Goal: Transaction & Acquisition: Subscribe to service/newsletter

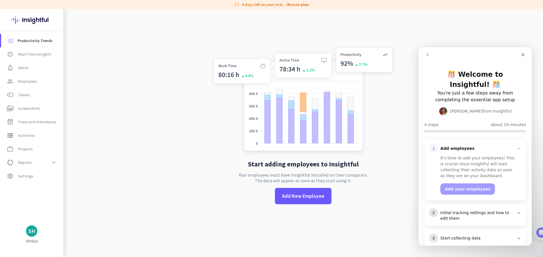
scroll to position [32, 0]
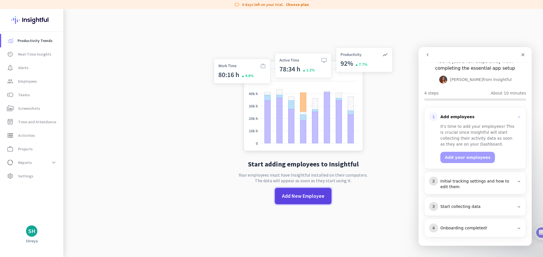
click at [301, 199] on span "Add New Employee" at bounding box center [303, 196] width 42 height 7
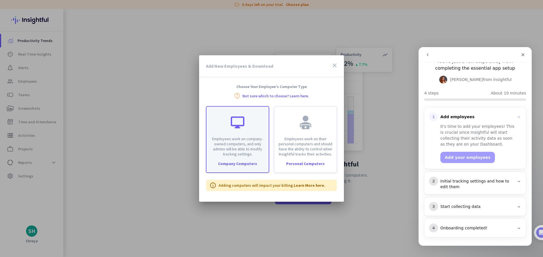
click at [255, 161] on div "Employees work on company-owned computers, and only admins will be able to modi…" at bounding box center [237, 139] width 63 height 67
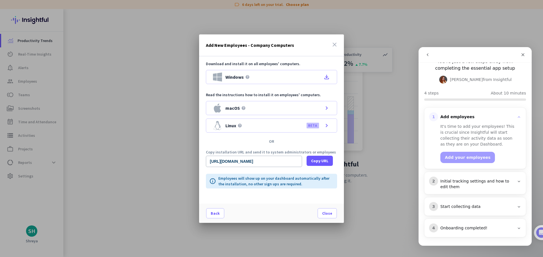
click at [333, 45] on icon "close" at bounding box center [334, 44] width 7 height 7
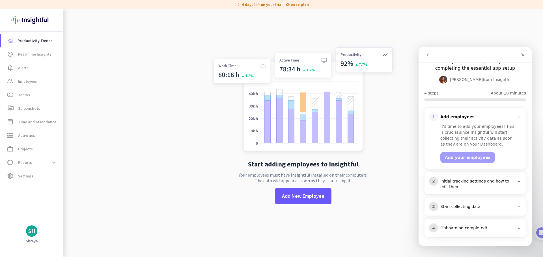
click at [472, 185] on div "Initial tracking settings and how to edit them" at bounding box center [477, 184] width 74 height 11
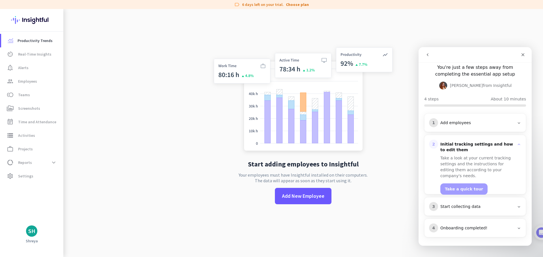
scroll to position [26, 0]
click at [469, 208] on div "Start collecting data" at bounding box center [477, 207] width 74 height 6
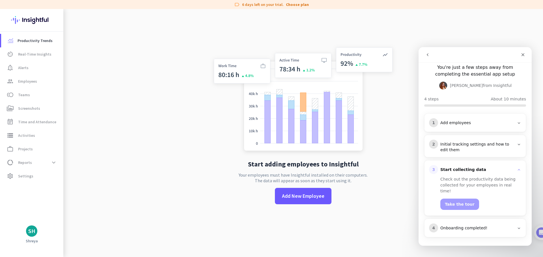
scroll to position [20, 0]
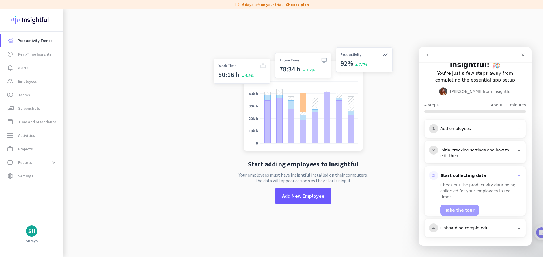
click at [467, 231] on div "Onboarding completed!" at bounding box center [477, 229] width 74 height 6
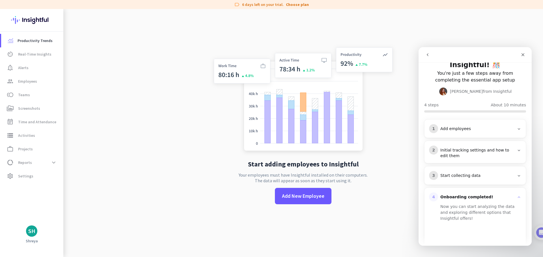
scroll to position [65, 0]
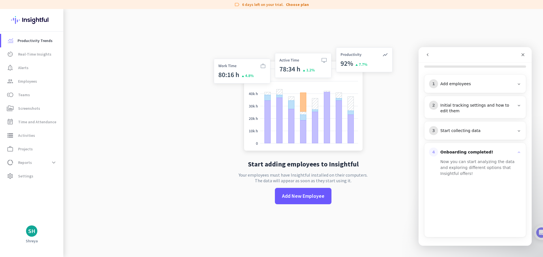
click at [375, 217] on div "Start adding employees to Insightful Your employees must have Insightful instal…" at bounding box center [302, 128] width 187 height 257
click at [33, 122] on span "Time and Attendance" at bounding box center [37, 122] width 38 height 7
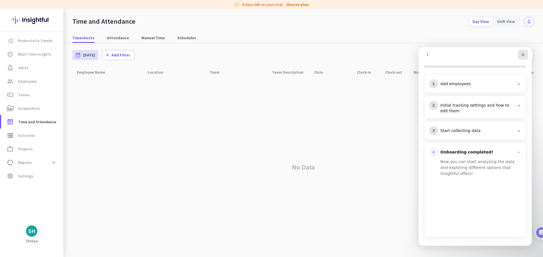
click at [521, 56] on icon "Close" at bounding box center [522, 55] width 5 height 5
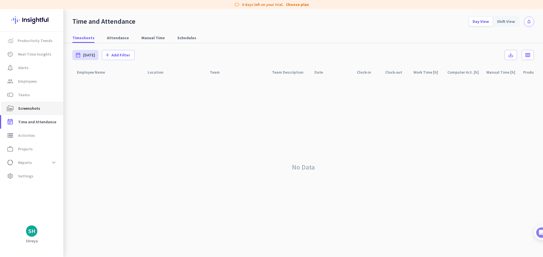
click at [29, 110] on span "Screenshots" at bounding box center [29, 108] width 22 height 7
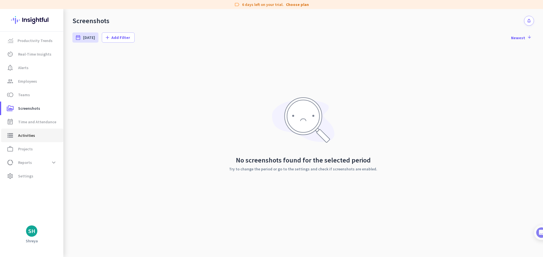
click at [31, 132] on link "storage Activities" at bounding box center [32, 136] width 62 height 14
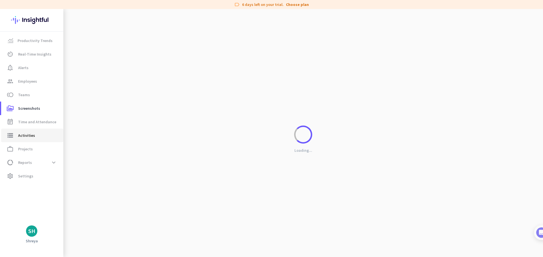
type input "[DATE]"
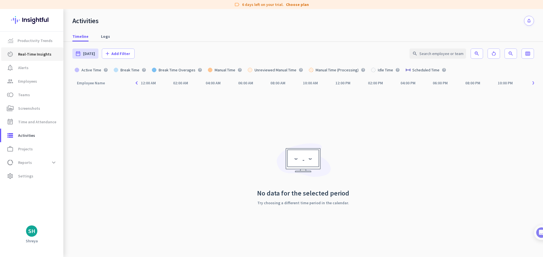
click at [30, 55] on span "Real-Time Insights" at bounding box center [34, 54] width 33 height 7
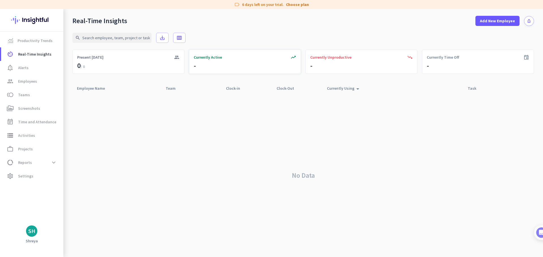
click at [218, 63] on div "trending_up Currently Active -" at bounding box center [245, 62] width 112 height 24
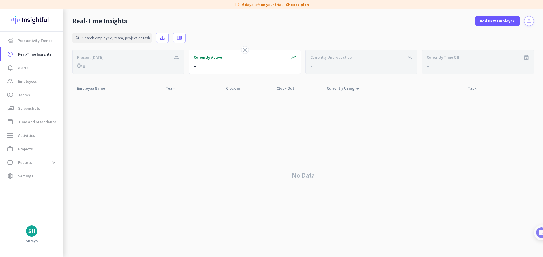
click at [205, 107] on div "No Data" at bounding box center [302, 176] width 461 height 164
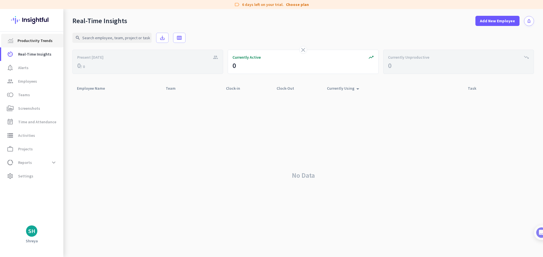
click at [44, 42] on span "Productivity Trends" at bounding box center [35, 40] width 35 height 7
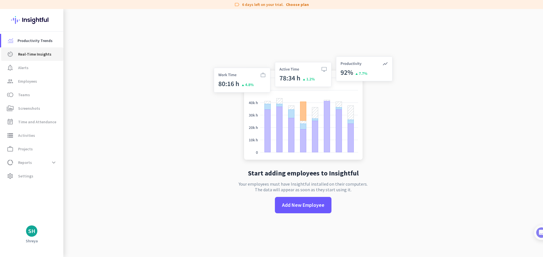
click at [42, 57] on span "Real-Time Insights" at bounding box center [34, 54] width 33 height 7
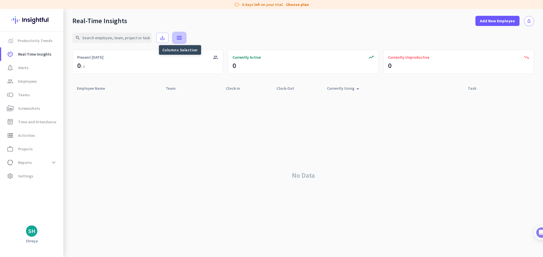
click at [180, 38] on icon "calendar_view_week" at bounding box center [179, 38] width 6 height 6
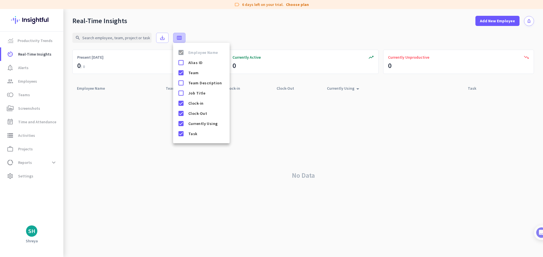
click at [180, 38] on div at bounding box center [271, 128] width 543 height 257
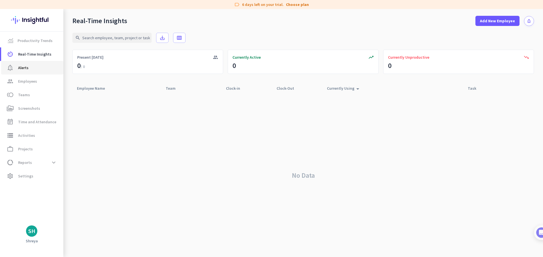
click at [31, 65] on span "notification_important Alerts" at bounding box center [32, 67] width 53 height 7
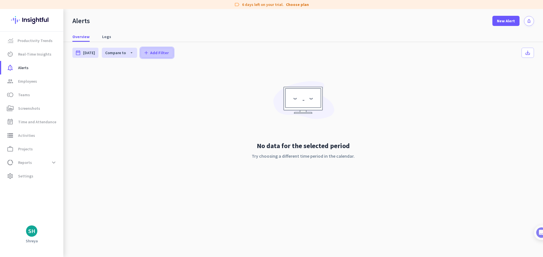
click at [155, 53] on span "Add Filter" at bounding box center [159, 53] width 19 height 6
click at [121, 53] on div at bounding box center [271, 128] width 543 height 257
click at [294, 34] on div "Overview Logs" at bounding box center [302, 37] width 479 height 10
click at [496, 22] on span at bounding box center [505, 21] width 27 height 14
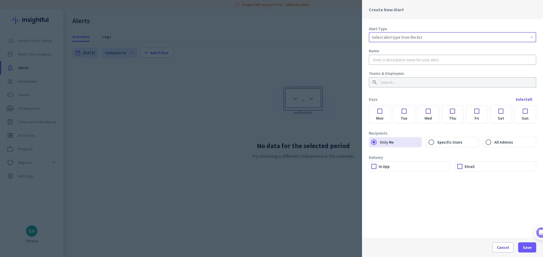
click at [486, 34] on div "Select alert type from the list" at bounding box center [452, 37] width 161 height 7
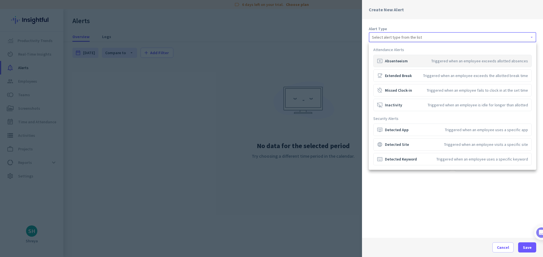
click at [356, 29] on div at bounding box center [271, 128] width 543 height 257
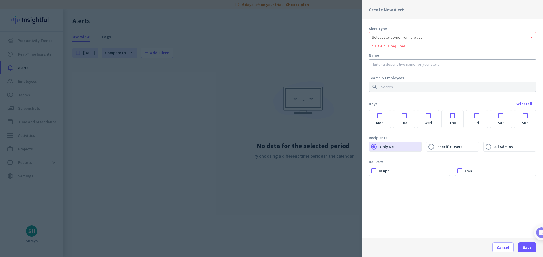
click at [360, 31] on div at bounding box center [271, 128] width 543 height 257
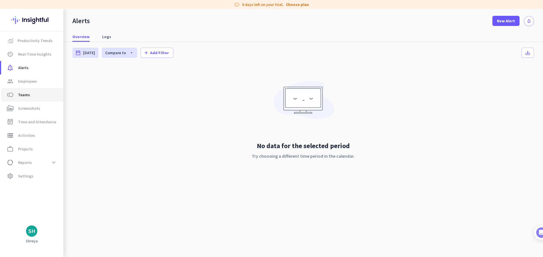
click at [28, 97] on span "Teams" at bounding box center [24, 95] width 12 height 7
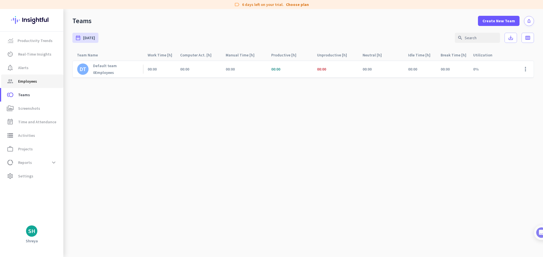
click at [34, 85] on link "group Employees" at bounding box center [32, 82] width 62 height 14
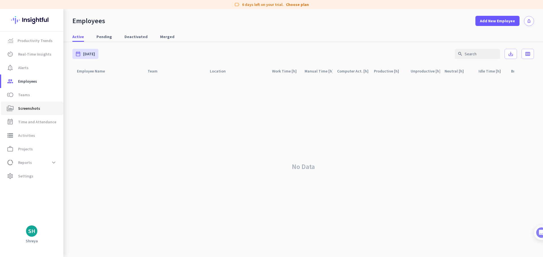
click at [35, 107] on span "Screenshots" at bounding box center [29, 108] width 22 height 7
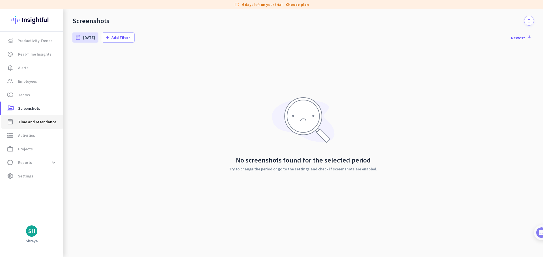
click at [35, 118] on link "event_note Time and Attendance" at bounding box center [32, 122] width 62 height 14
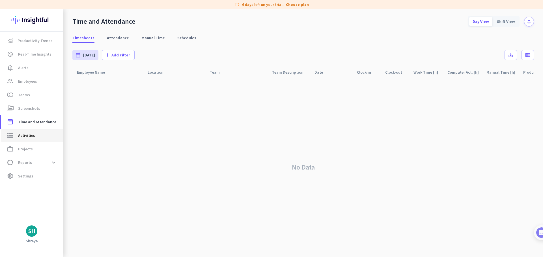
click at [36, 132] on link "storage Activities" at bounding box center [32, 136] width 62 height 14
type input "[DATE]"
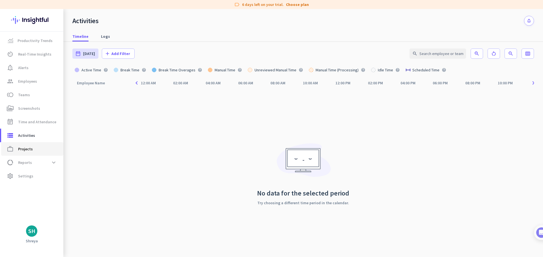
click at [34, 148] on span "work_outline Projects" at bounding box center [32, 149] width 53 height 7
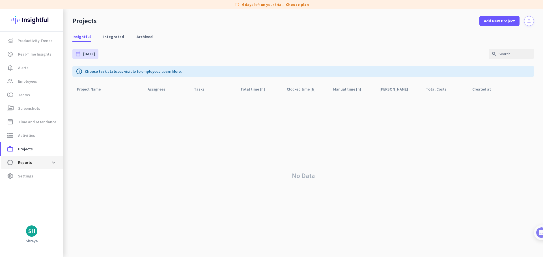
click at [33, 157] on link "data_usage Reports expand_more" at bounding box center [32, 163] width 62 height 14
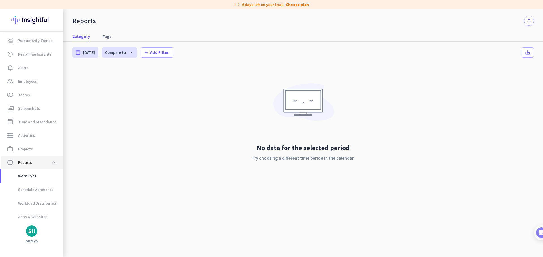
scroll to position [12, 0]
click at [34, 165] on span "Work Type" at bounding box center [21, 165] width 31 height 14
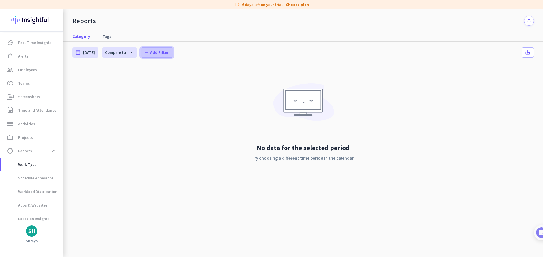
click at [155, 54] on span "Add Filter" at bounding box center [159, 53] width 19 height 6
click at [155, 54] on div at bounding box center [271, 128] width 543 height 257
click at [109, 34] on link "Tags" at bounding box center [107, 36] width 16 height 10
click at [27, 174] on span "Schedule Adherence" at bounding box center [30, 179] width 48 height 14
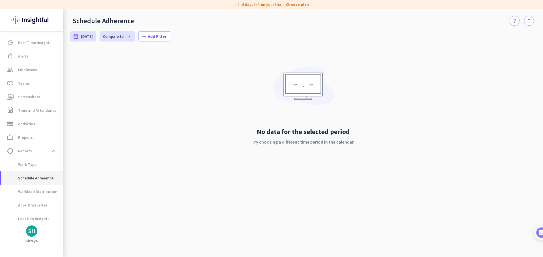
scroll to position [27, 0]
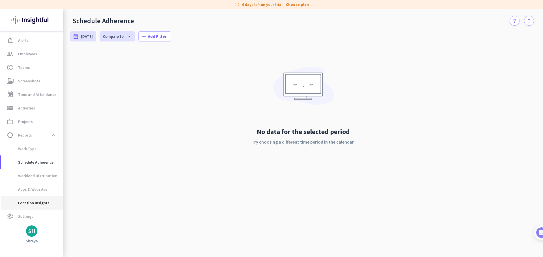
click at [34, 200] on span "Location Insights" at bounding box center [28, 203] width 44 height 14
type input "[DATE] - [DATE]"
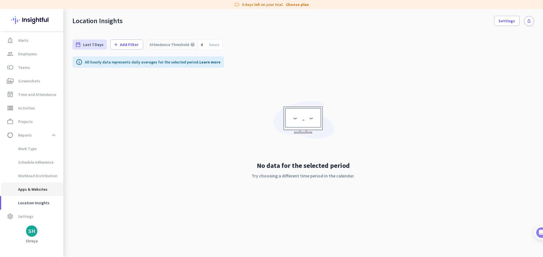
click at [35, 191] on span "Apps & Websites" at bounding box center [27, 190] width 42 height 14
type input "[DATE] - [DATE]"
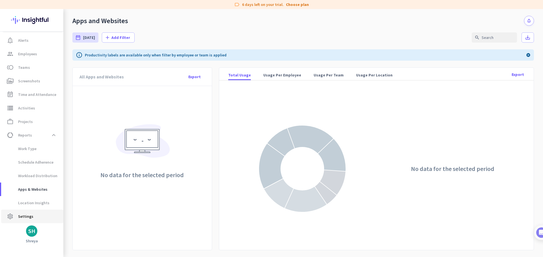
click at [31, 216] on span "Settings" at bounding box center [25, 216] width 15 height 7
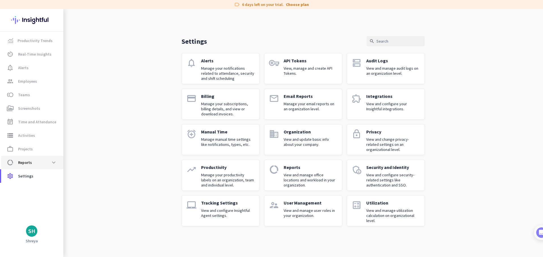
click at [46, 162] on span "data_usage Reports expand_more" at bounding box center [32, 163] width 53 height 10
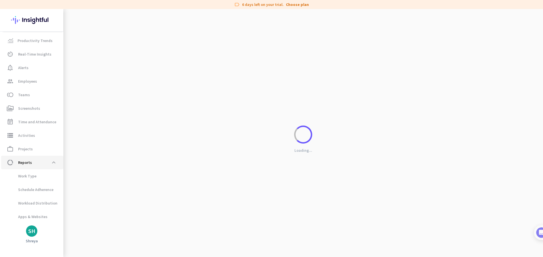
scroll to position [12, 0]
click at [46, 162] on span "Work Type" at bounding box center [32, 165] width 53 height 14
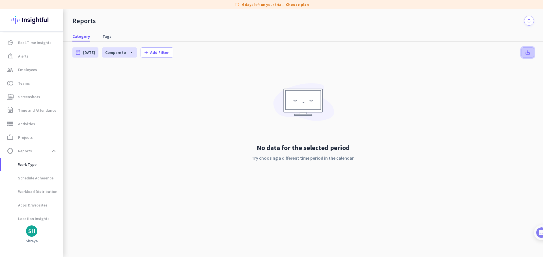
click at [529, 53] on icon "save_alt" at bounding box center [528, 53] width 6 height 6
click at [531, 22] on icon "notifications" at bounding box center [528, 20] width 5 height 5
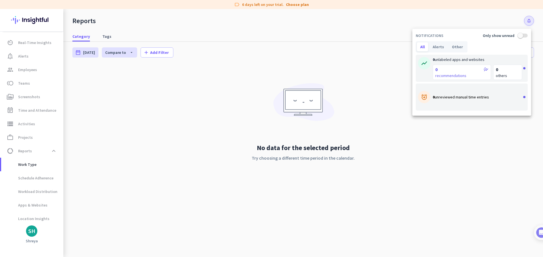
click at [531, 22] on div at bounding box center [271, 128] width 543 height 257
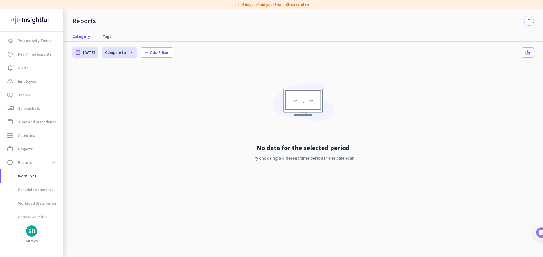
click at [33, 25] on img at bounding box center [31, 20] width 41 height 22
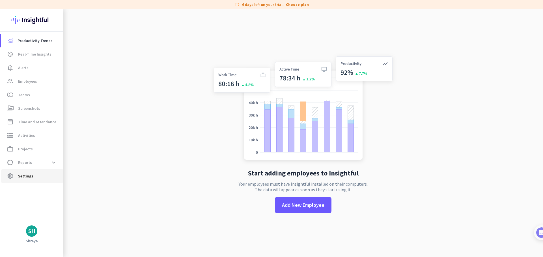
click at [23, 177] on span "Settings" at bounding box center [25, 176] width 15 height 7
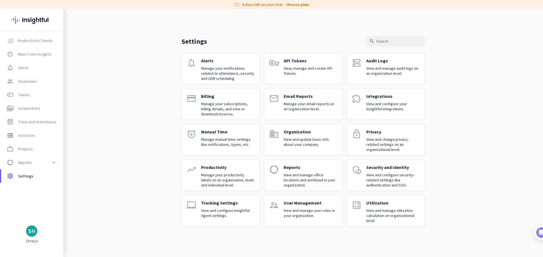
click at [221, 175] on p "Manage your productivity labels on an organization, team and individual level." at bounding box center [228, 180] width 54 height 15
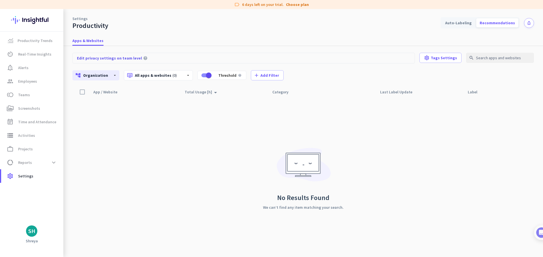
click at [85, 90] on div at bounding box center [82, 92] width 11 height 11
click at [442, 57] on span "Tags Settings" at bounding box center [443, 58] width 26 height 6
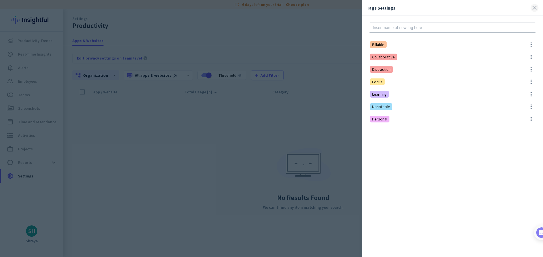
click at [536, 8] on span at bounding box center [534, 8] width 8 height 8
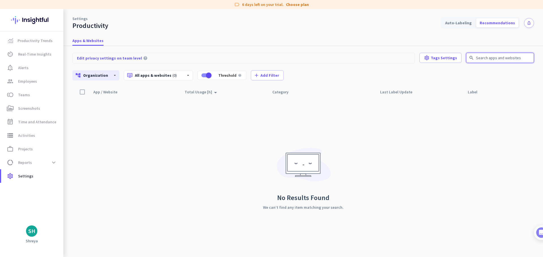
click at [513, 59] on input "text" at bounding box center [500, 58] width 68 height 10
type input "link"
click at [528, 60] on icon "close" at bounding box center [527, 57] width 5 height 5
click at [468, 24] on div "Auto-Labeling" at bounding box center [457, 22] width 33 height 9
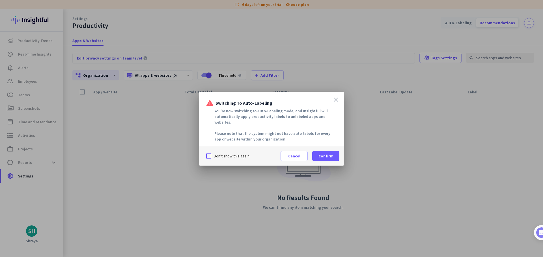
click at [335, 103] on icon "close" at bounding box center [335, 99] width 7 height 7
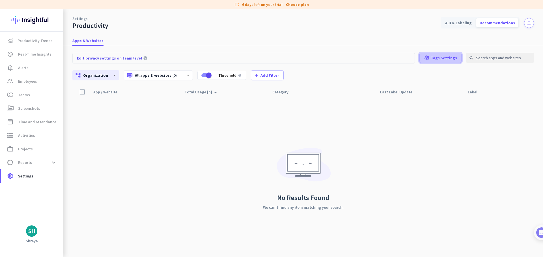
click at [446, 56] on span "Tags Settings" at bounding box center [443, 58] width 26 height 6
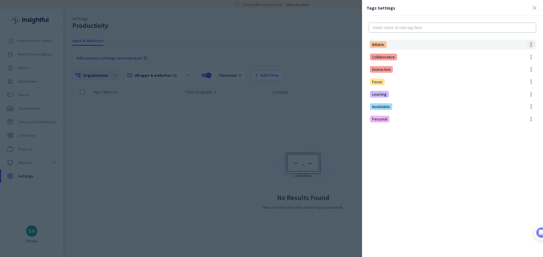
click at [532, 45] on span at bounding box center [531, 45] width 8 height 8
click at [533, 9] on div at bounding box center [271, 128] width 543 height 257
click at [533, 9] on span at bounding box center [534, 8] width 8 height 8
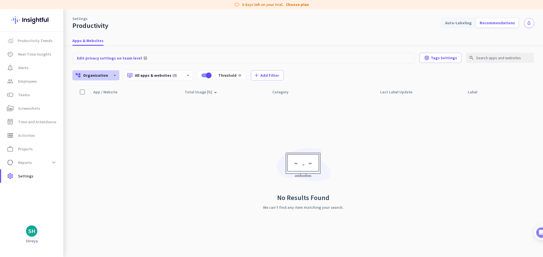
click at [112, 75] on icon "arrow_drop_down" at bounding box center [114, 75] width 5 height 5
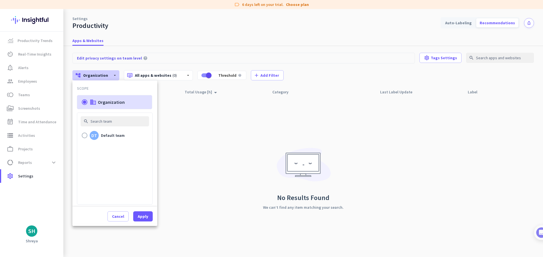
click at [112, 75] on div at bounding box center [271, 128] width 543 height 257
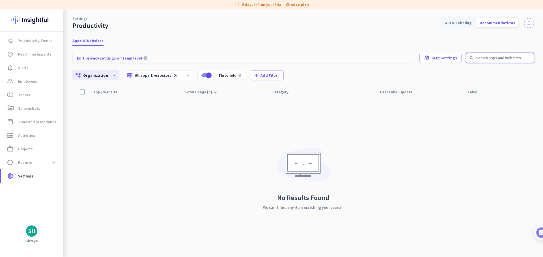
click at [476, 59] on input "text" at bounding box center [500, 58] width 68 height 10
type input "Linked"
click at [529, 58] on icon "close" at bounding box center [527, 57] width 5 height 5
click at [34, 229] on div "SH" at bounding box center [31, 232] width 7 height 6
click at [34, 229] on div at bounding box center [271, 128] width 543 height 257
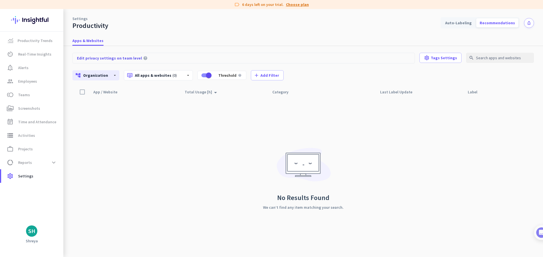
click at [297, 4] on link "Choose plan" at bounding box center [297, 5] width 23 height 6
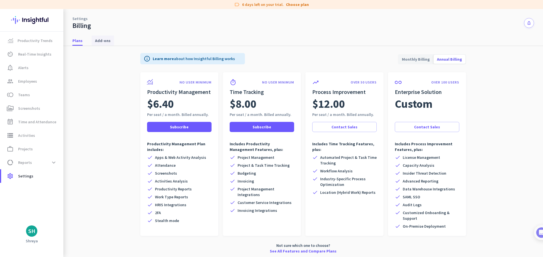
click at [98, 38] on span "Add-ons" at bounding box center [103, 41] width 16 height 6
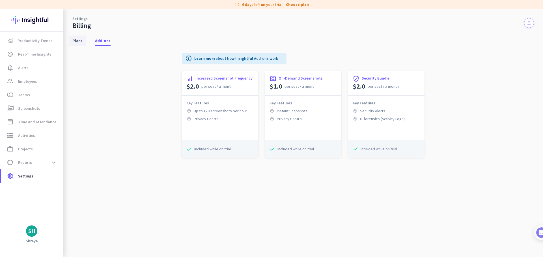
click at [72, 42] on link "Plans" at bounding box center [77, 41] width 17 height 10
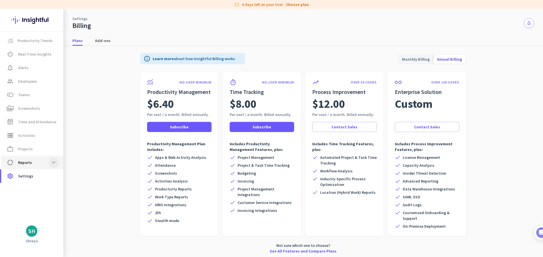
click at [54, 164] on span at bounding box center [54, 163] width 10 height 10
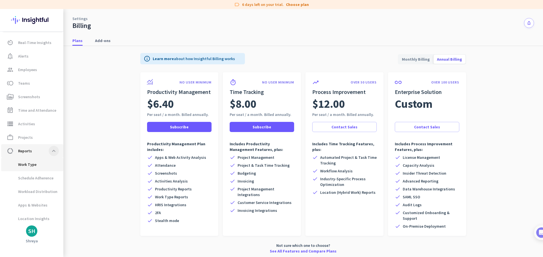
click at [54, 164] on span "Work Type" at bounding box center [32, 165] width 53 height 14
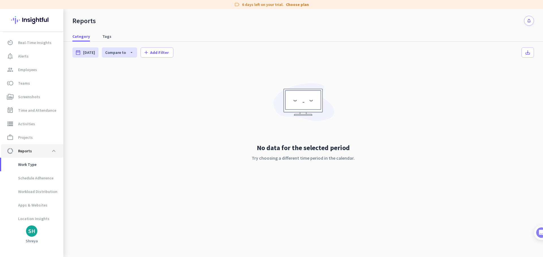
click at [55, 156] on link "data_usage Reports expand_less" at bounding box center [32, 151] width 62 height 14
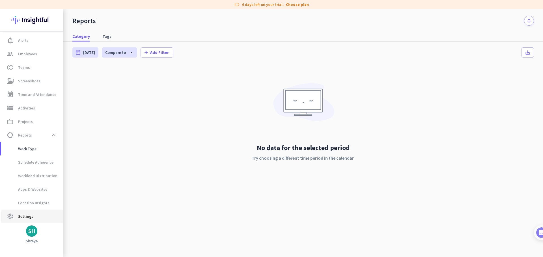
click at [26, 215] on span "Settings" at bounding box center [25, 216] width 15 height 7
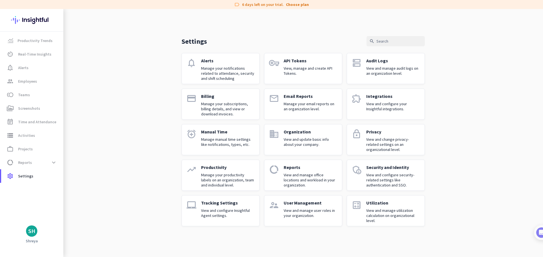
click at [317, 221] on div "User Management View and manage user roles in your organization." at bounding box center [310, 210] width 54 height 21
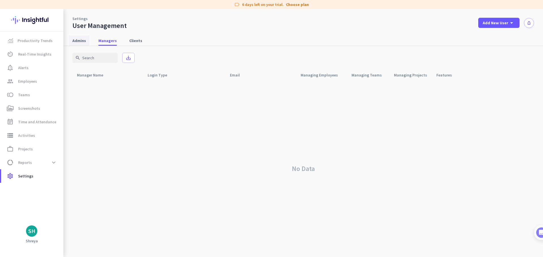
click at [81, 39] on span "Admins" at bounding box center [79, 41] width 14 height 6
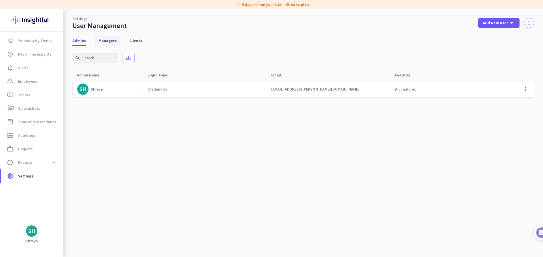
click at [111, 40] on span "Managers" at bounding box center [107, 41] width 18 height 6
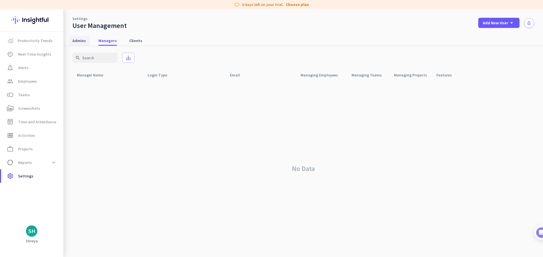
click at [86, 39] on link "Admins" at bounding box center [79, 41] width 20 height 10
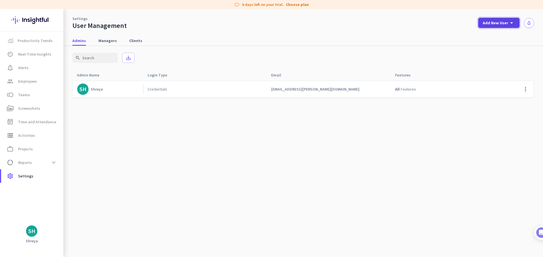
click at [491, 25] on span "Add New User" at bounding box center [494, 23] width 25 height 6
click at [497, 33] on div "Admin" at bounding box center [498, 36] width 13 height 6
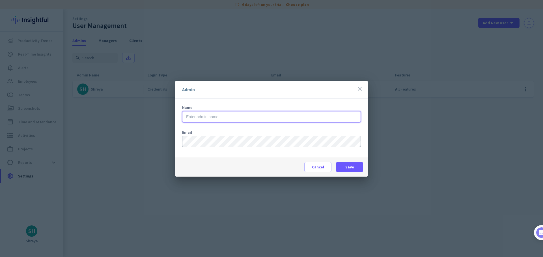
click at [308, 117] on input "text" at bounding box center [271, 116] width 179 height 11
type input "[PERSON_NAME]"
click at [350, 168] on span "Save" at bounding box center [349, 167] width 9 height 6
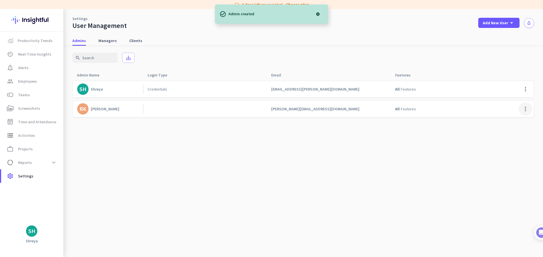
click at [522, 109] on span at bounding box center [525, 109] width 14 height 14
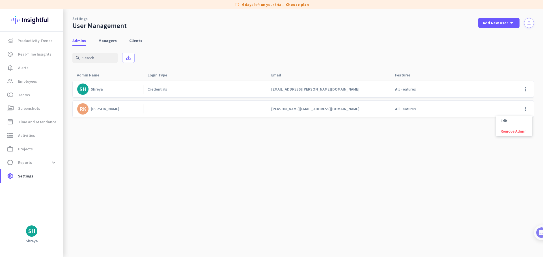
click at [431, 161] on div at bounding box center [271, 128] width 543 height 257
click at [523, 88] on span at bounding box center [525, 90] width 14 height 14
click at [434, 157] on div at bounding box center [271, 128] width 543 height 257
click at [169, 112] on div at bounding box center [205, 109] width 124 height 16
click at [164, 85] on div "Credentials" at bounding box center [205, 89] width 124 height 16
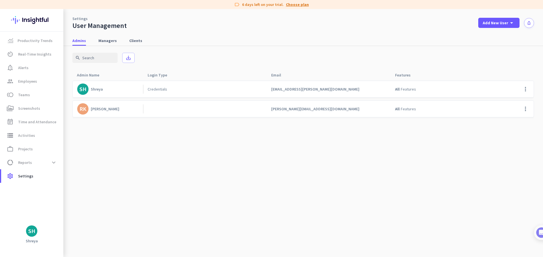
click at [298, 5] on link "Choose plan" at bounding box center [297, 5] width 23 height 6
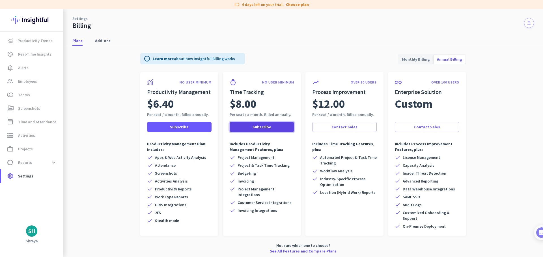
click at [268, 129] on span "Subscribe" at bounding box center [261, 127] width 19 height 6
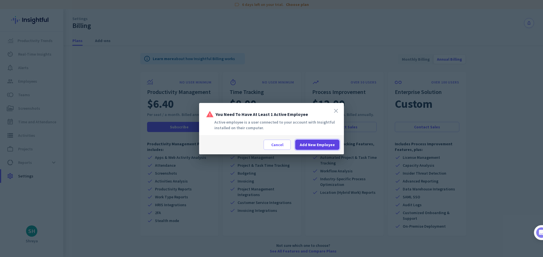
click at [309, 148] on span "Add New Employee" at bounding box center [317, 145] width 35 height 6
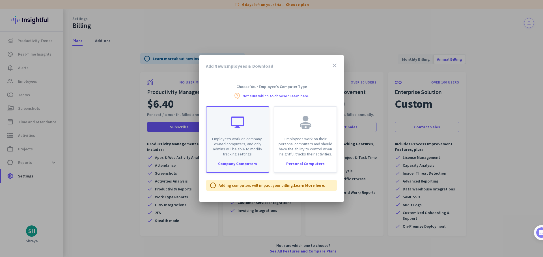
click at [252, 155] on p "Employees work on company-owned computers, and only admins will be able to modi…" at bounding box center [237, 147] width 55 height 20
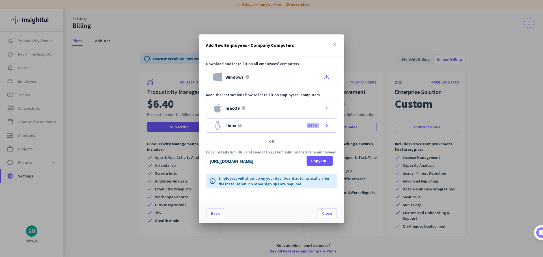
click at [333, 46] on icon "close" at bounding box center [334, 44] width 7 height 7
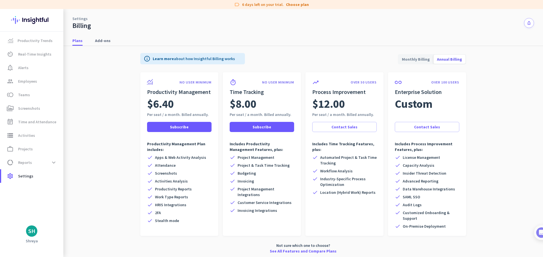
drag, startPoint x: 405, startPoint y: 66, endPoint x: 409, endPoint y: 64, distance: 4.2
click at [409, 64] on div "info Learn more about how Insightful Billing works Monthly Billing Annual Billi…" at bounding box center [303, 59] width 326 height 26
click at [409, 64] on span "Monthly Billing" at bounding box center [415, 60] width 35 height 14
click at [444, 64] on span "Annual Billing" at bounding box center [449, 60] width 32 height 14
